Goal: Information Seeking & Learning: Learn about a topic

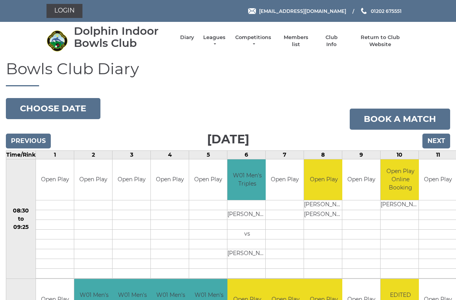
scroll to position [3, 0]
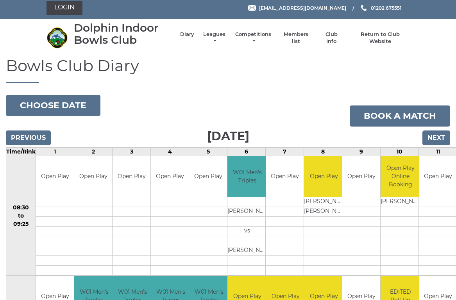
click at [216, 41] on link "Leagues" at bounding box center [214, 38] width 25 height 14
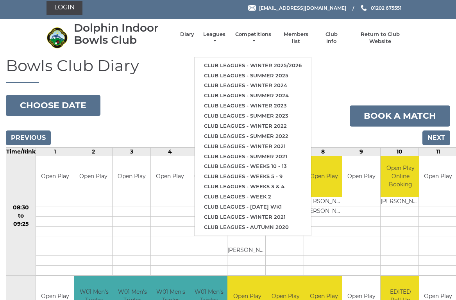
click at [248, 61] on link "Club leagues - Winter 2025/2026" at bounding box center [253, 66] width 116 height 10
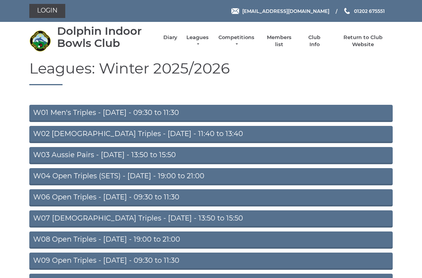
click at [159, 113] on link "W01 Men's Triples - [DATE] - 09:30 to 11:30" at bounding box center [210, 113] width 363 height 17
click at [120, 150] on link "W03 Aussie Pairs - [DATE] - 13:50 to 15:50" at bounding box center [210, 155] width 363 height 17
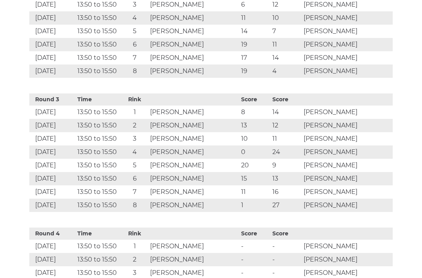
scroll to position [641, 0]
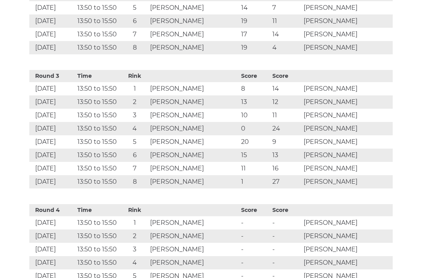
scroll to position [664, 0]
